Goal: Transaction & Acquisition: Download file/media

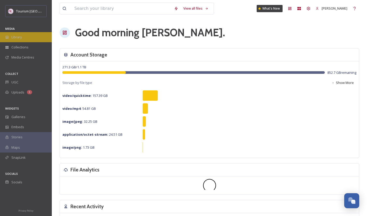
click at [15, 39] on span "Library" at bounding box center [16, 37] width 10 height 5
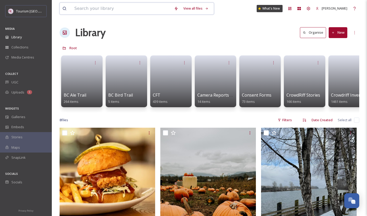
click at [110, 8] on input at bounding box center [122, 8] width 100 height 11
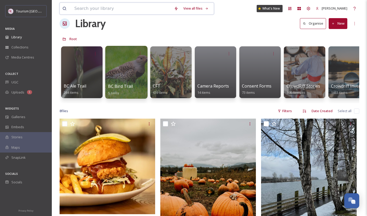
scroll to position [8, 0]
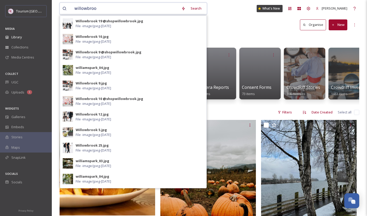
type input "willowbrook"
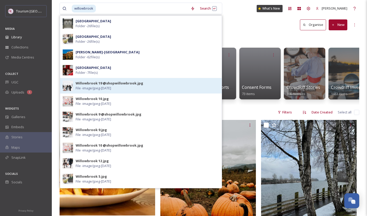
click at [129, 89] on div "Willowbrook 19 @shopwillowbrook.jpg File - image/jpeg - [DATE]" at bounding box center [148, 86] width 144 height 10
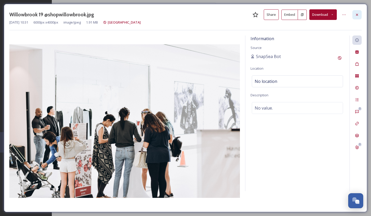
click at [358, 14] on icon at bounding box center [357, 15] width 4 height 4
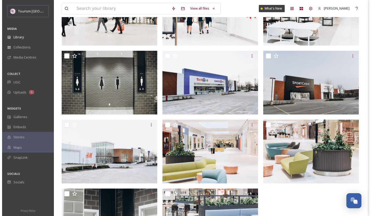
scroll to position [479, 0]
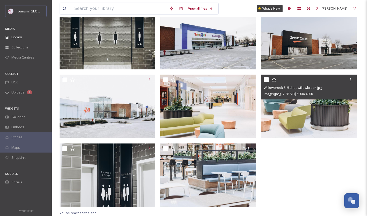
click at [306, 116] on img at bounding box center [309, 107] width 96 height 64
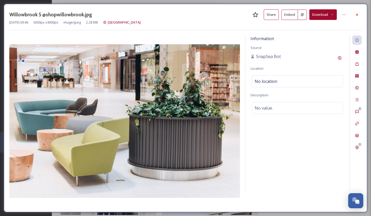
click at [325, 16] on button "Download" at bounding box center [322, 14] width 27 height 11
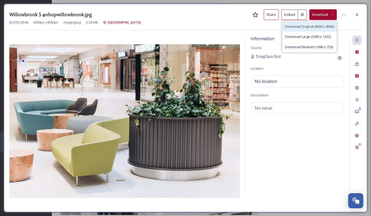
click at [307, 25] on span "Download Original (6000 x 4000)" at bounding box center [309, 26] width 49 height 5
